Goal: Check status: Check status

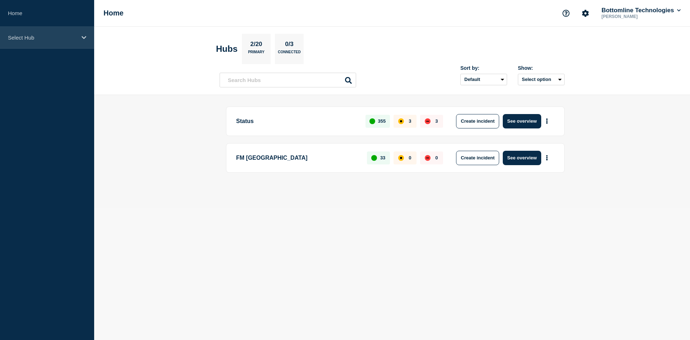
click at [47, 43] on div "Select Hub" at bounding box center [47, 38] width 94 height 22
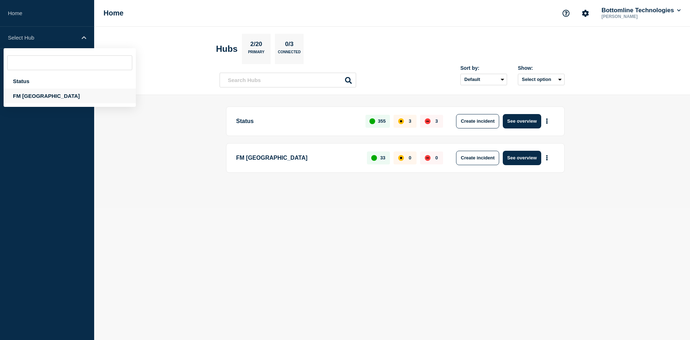
click at [28, 98] on div "FM Asia" at bounding box center [70, 95] width 132 height 15
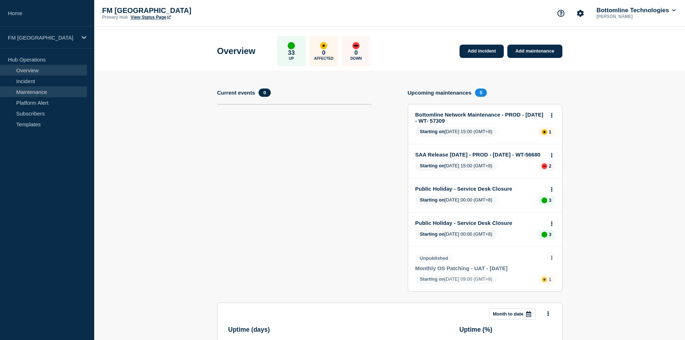
click at [40, 92] on link "Maintenance" at bounding box center [43, 91] width 87 height 11
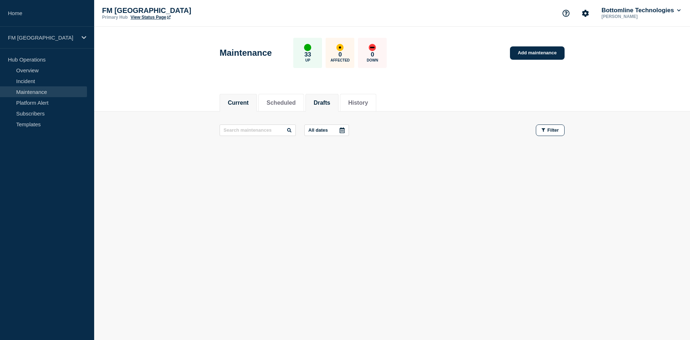
click at [315, 101] on li "Drafts" at bounding box center [322, 103] width 33 height 18
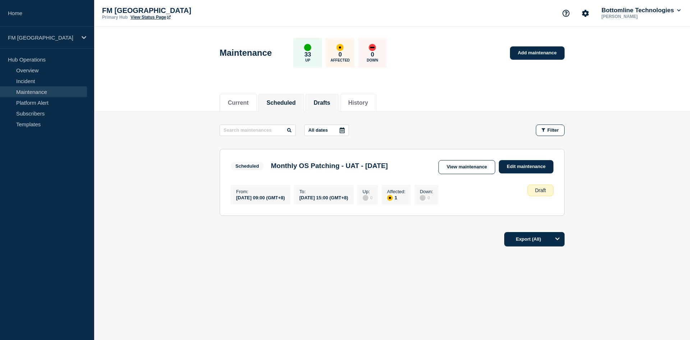
click at [294, 104] on button "Scheduled" at bounding box center [281, 103] width 29 height 6
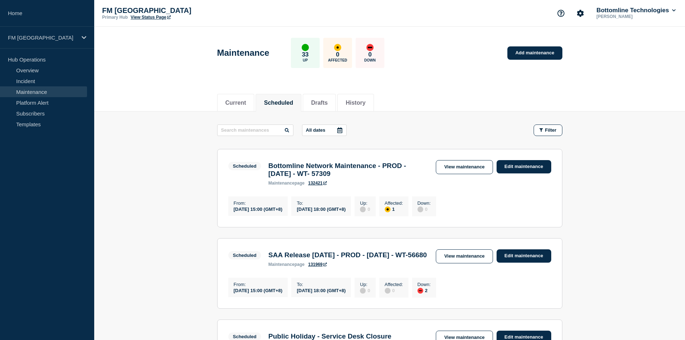
click at [573, 237] on main "All dates Filter Scheduled 1 Affected Bottomline Network Maintenance - PROD - 1…" at bounding box center [389, 296] width 591 height 370
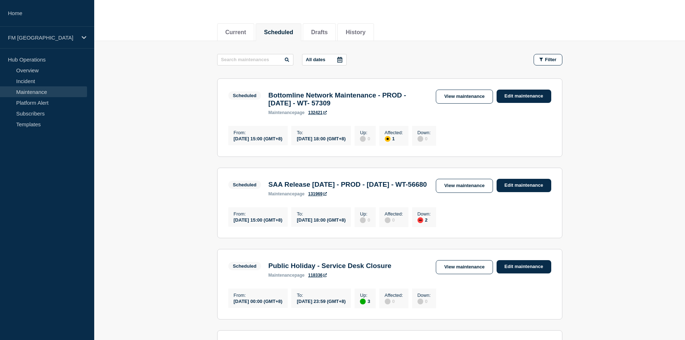
scroll to position [72, 0]
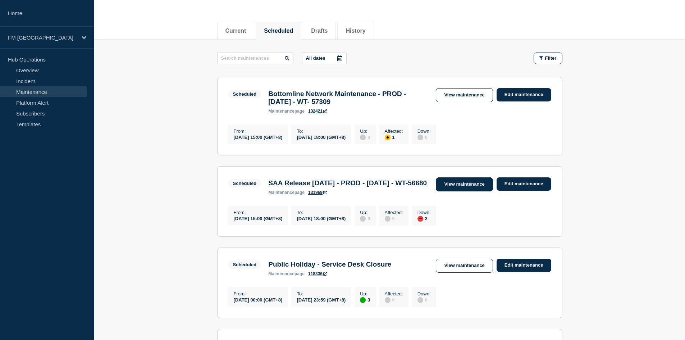
click at [456, 191] on link "View maintenance" at bounding box center [464, 184] width 57 height 14
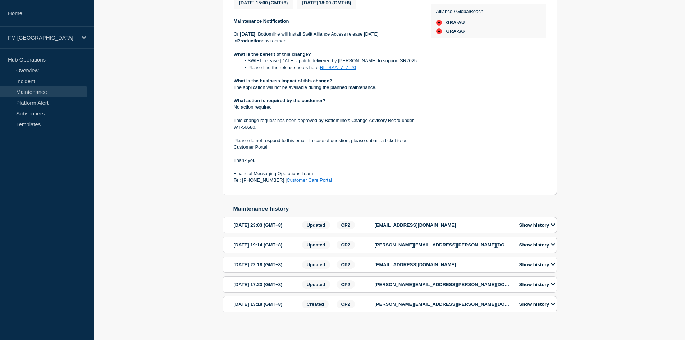
scroll to position [235, 0]
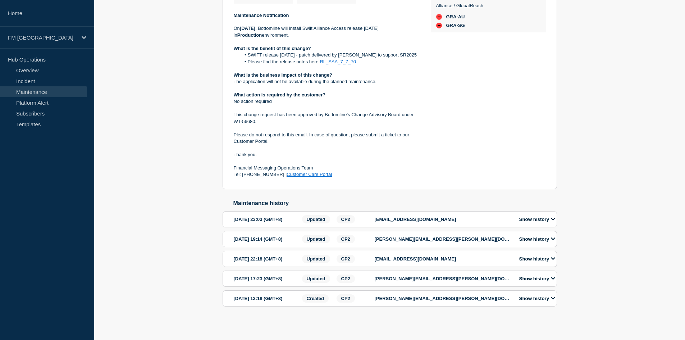
click at [606, 92] on div "Back Back to Maintenances Scheduled SAA Release 7.7.70 - PROD - 30/AUG/2025 - W…" at bounding box center [389, 121] width 591 height 415
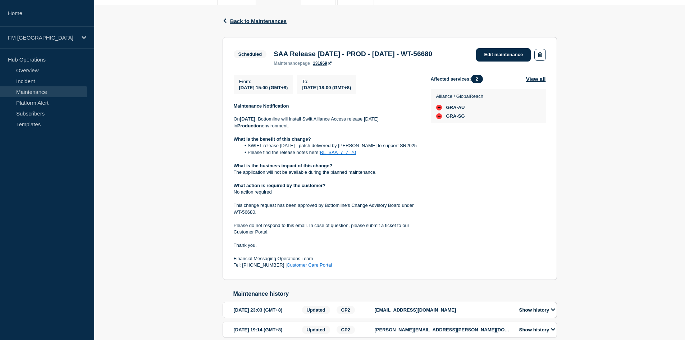
scroll to position [108, 0]
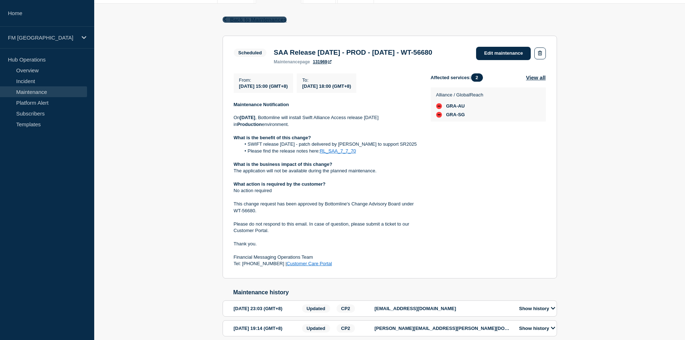
click at [235, 18] on span "Back to Maintenances" at bounding box center [258, 20] width 57 height 6
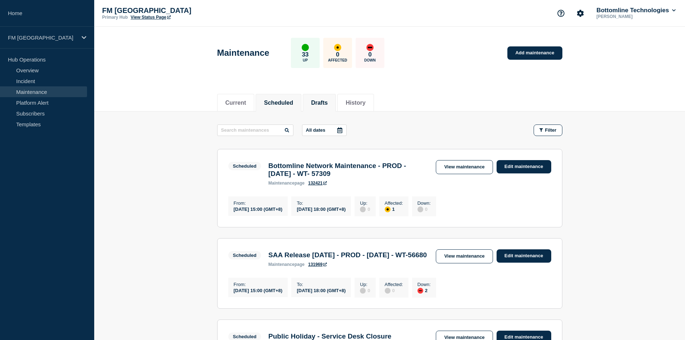
click at [324, 105] on button "Drafts" at bounding box center [319, 103] width 17 height 6
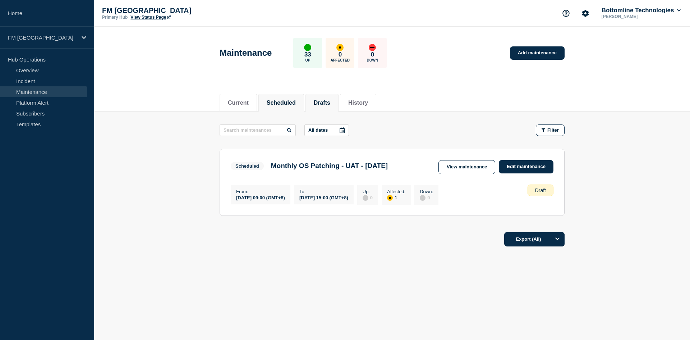
click at [290, 106] on button "Scheduled" at bounding box center [281, 103] width 29 height 6
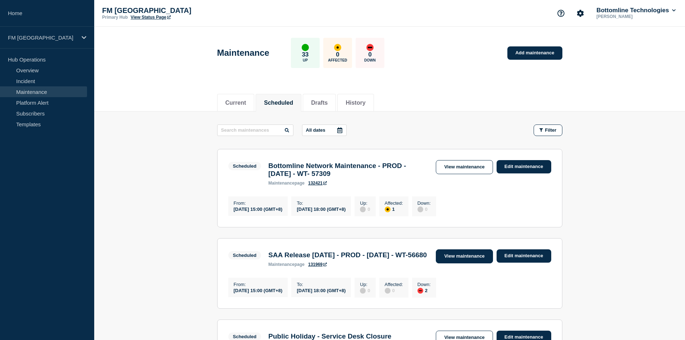
click at [456, 261] on link "View maintenance" at bounding box center [464, 256] width 57 height 14
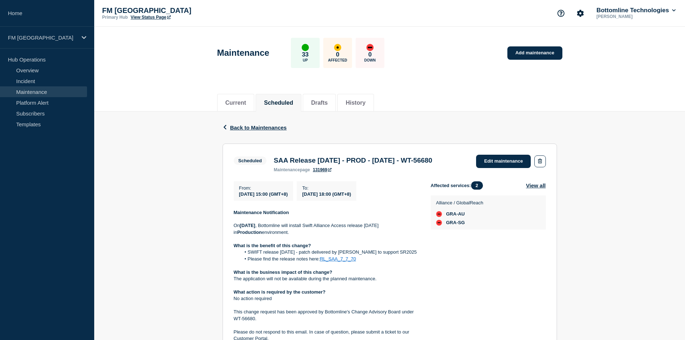
drag, startPoint x: 349, startPoint y: 206, endPoint x: 387, endPoint y: 207, distance: 37.7
click at [356, 201] on div "To : 2025-08-30 18:00 (GMT+8)" at bounding box center [327, 190] width 60 height 19
drag, startPoint x: 268, startPoint y: 205, endPoint x: 307, endPoint y: 205, distance: 38.1
click at [293, 201] on div "From : 2025-08-30 15:00 (GMT+8)" at bounding box center [264, 190] width 60 height 19
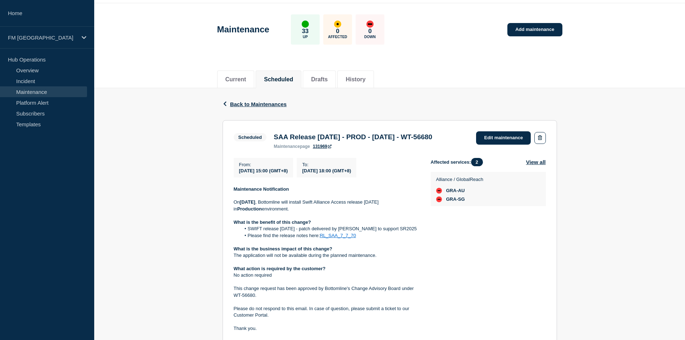
scroll to position [36, 0]
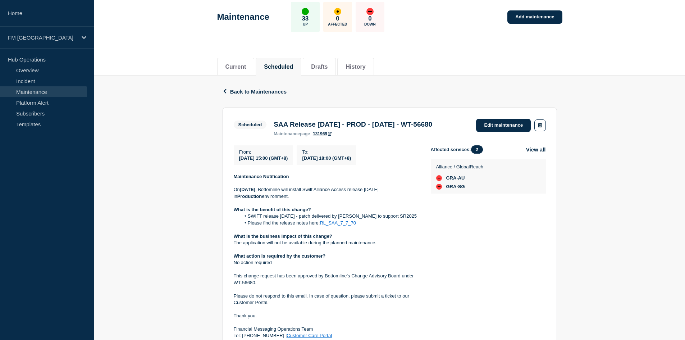
click at [631, 272] on div "Back Back to Maintenances Scheduled SAA Release 7.7.70 - PROD - 30/AUG/2025 - W…" at bounding box center [389, 282] width 591 height 415
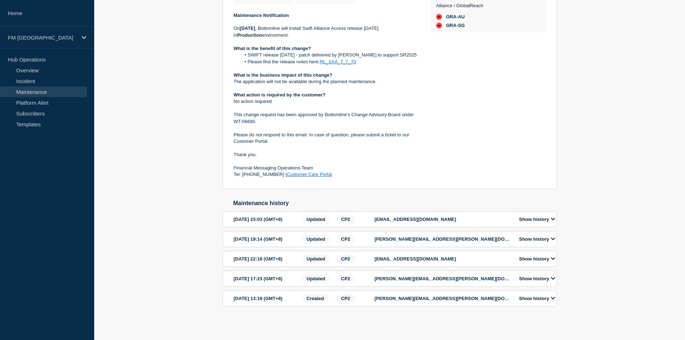
scroll to position [199, 0]
